Goal: Information Seeking & Learning: Find specific fact

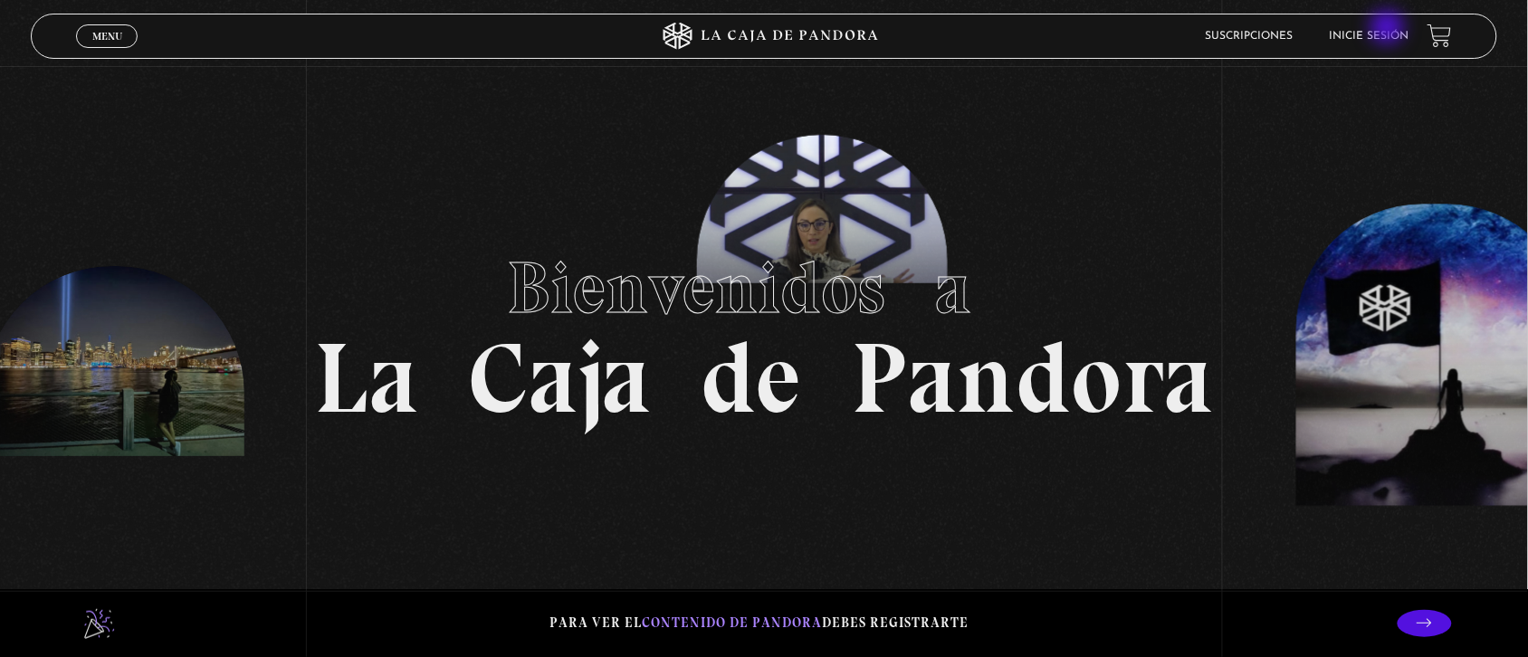
click at [1390, 29] on li "Inicie sesión" at bounding box center [1370, 36] width 80 height 28
click at [1349, 33] on link "Inicie sesión" at bounding box center [1370, 36] width 80 height 11
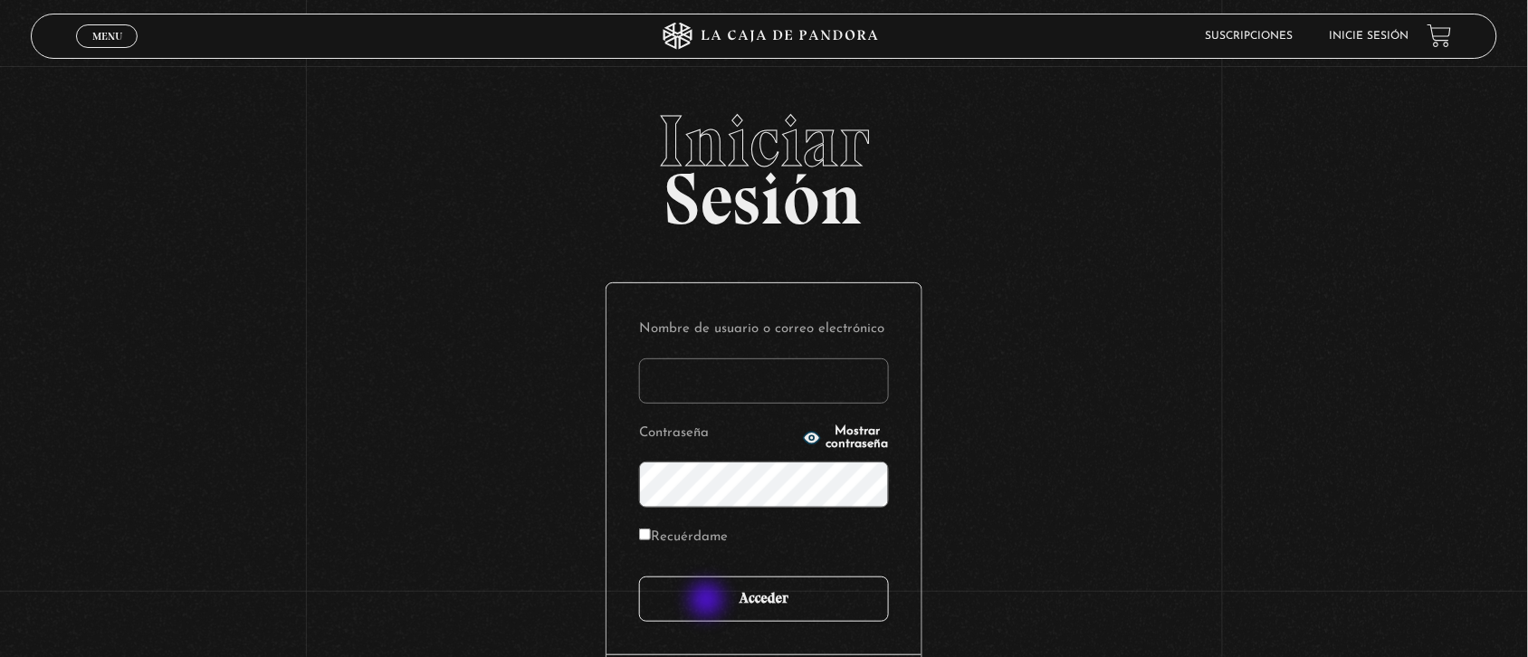
type input "Nora1267.nj@gmail.com"
click at [709, 602] on input "Acceder" at bounding box center [764, 599] width 250 height 45
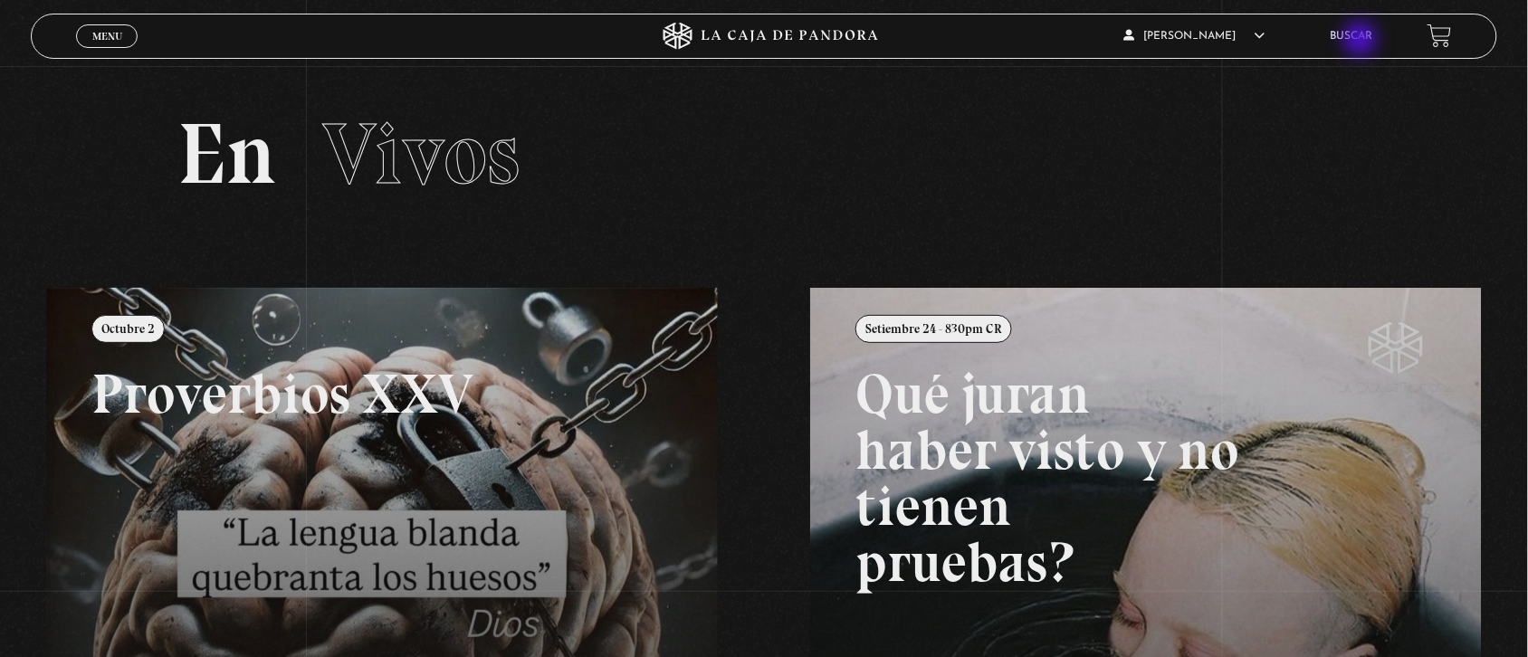
click at [1362, 41] on link "Buscar" at bounding box center [1352, 36] width 43 height 11
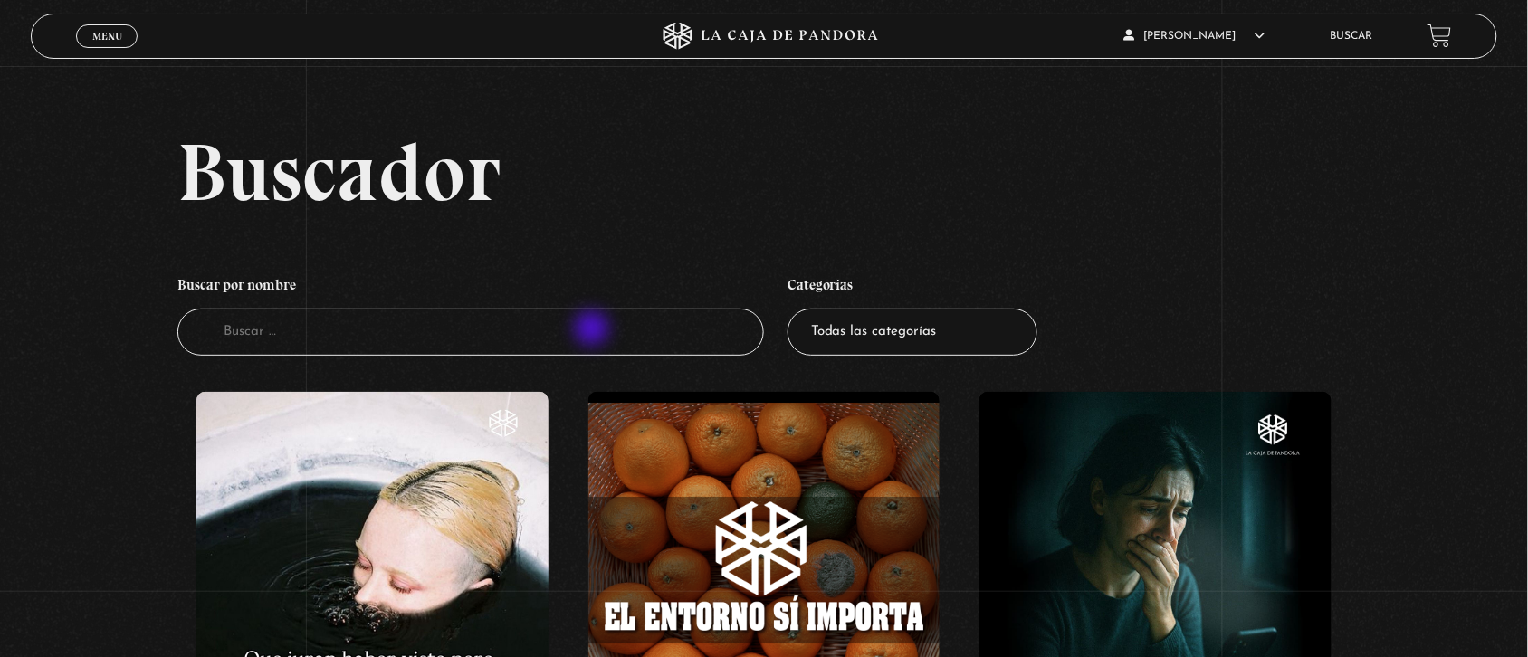
click at [594, 330] on input "Buscador" at bounding box center [470, 333] width 587 height 48
type input "greenland"
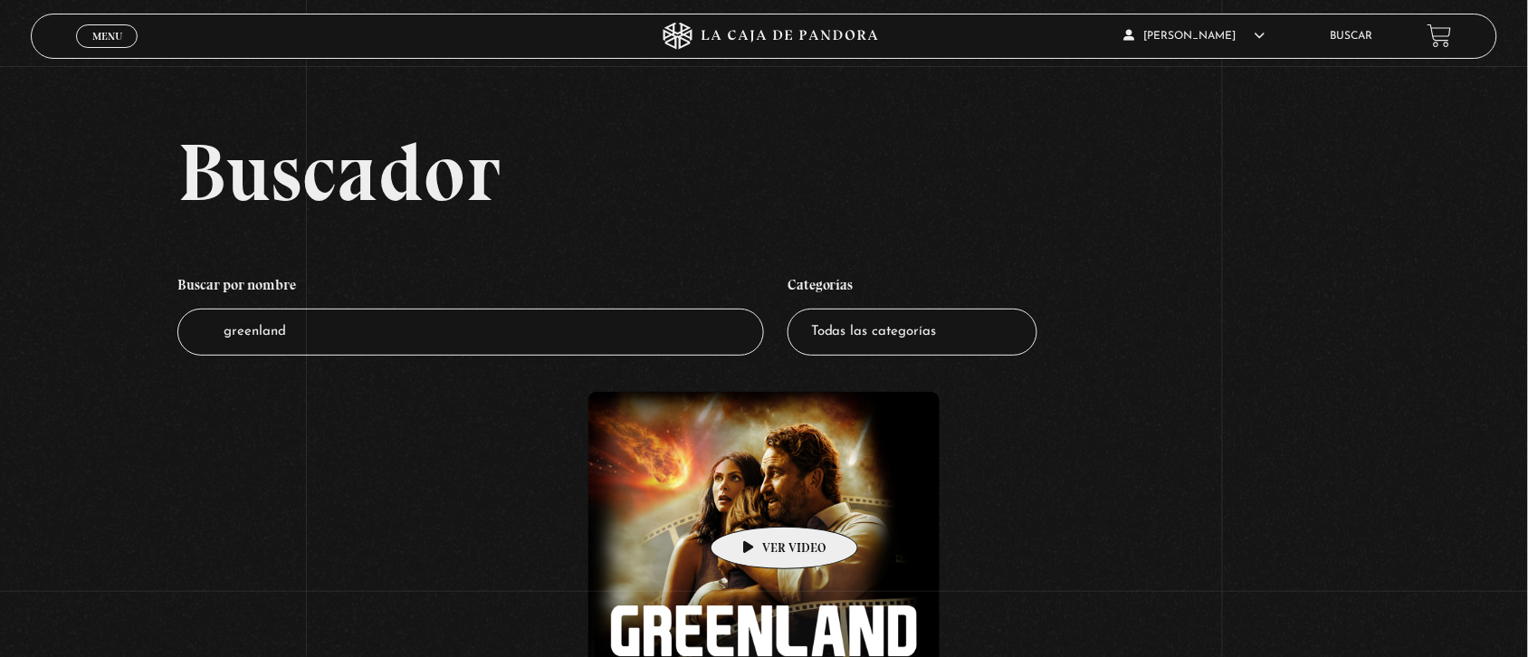
click at [756, 500] on figure at bounding box center [764, 568] width 352 height 352
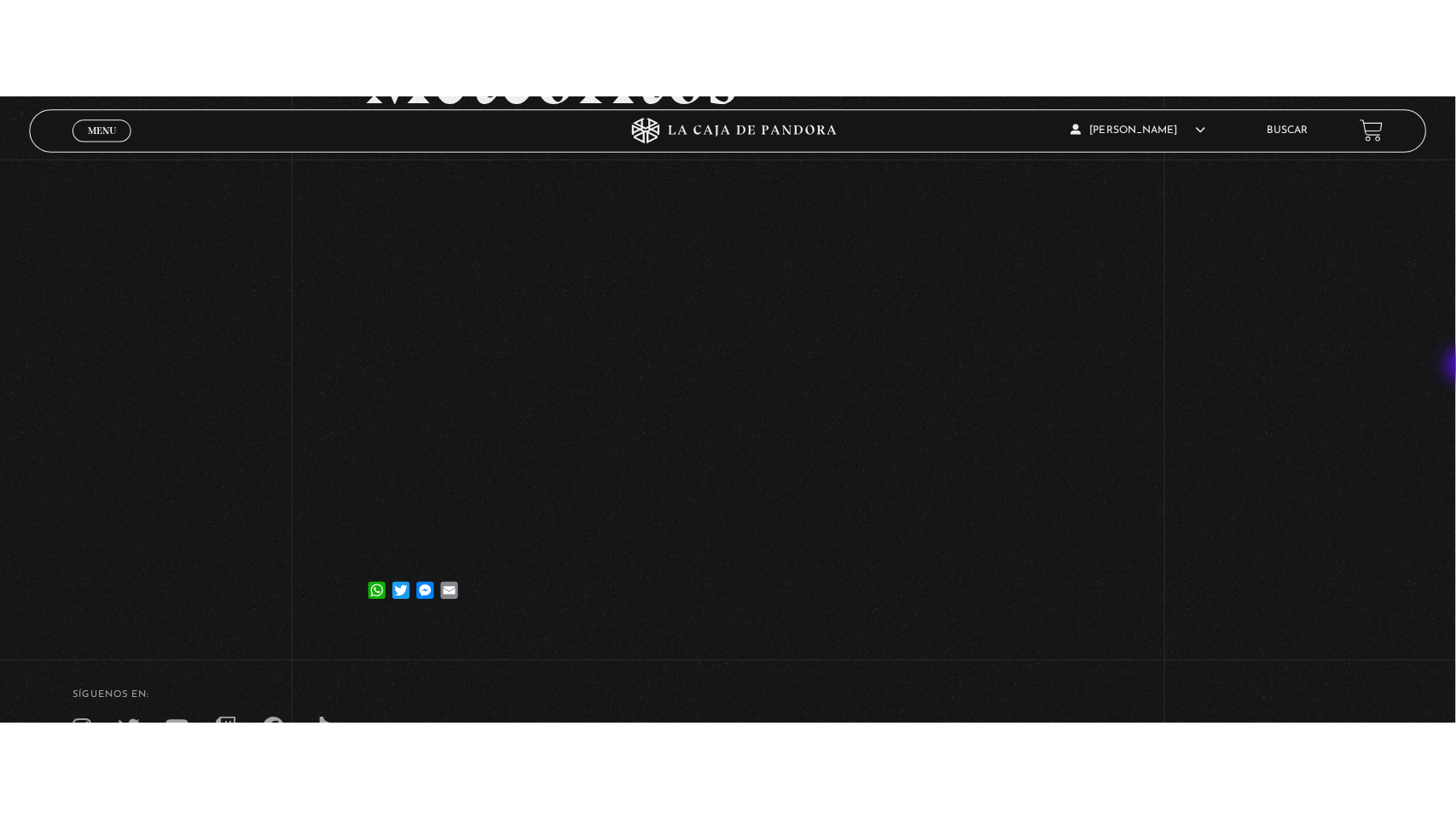
scroll to position [300, 0]
